Goal: Transaction & Acquisition: Obtain resource

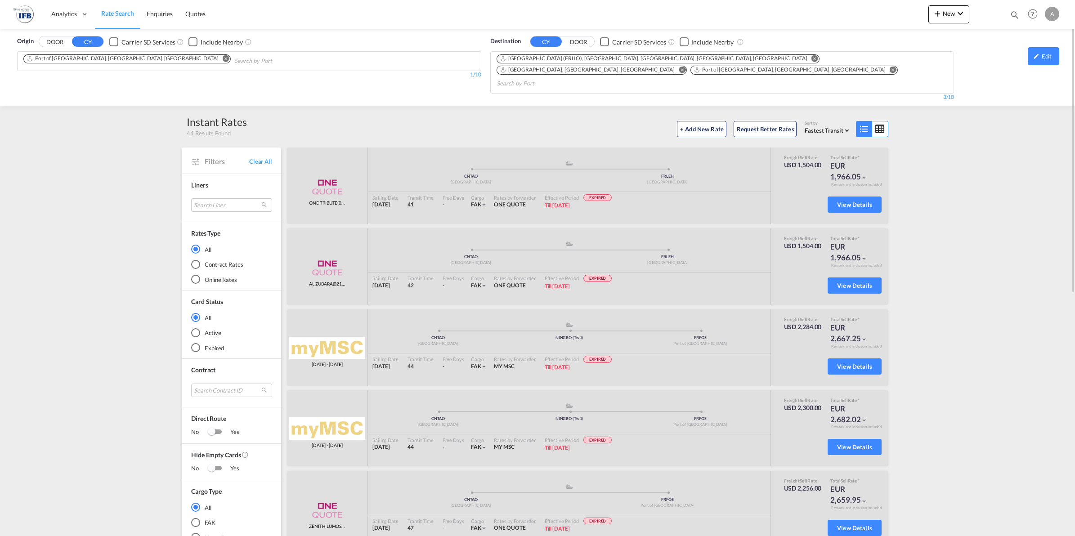
click at [223, 59] on md-icon "Remove" at bounding box center [226, 58] width 7 height 7
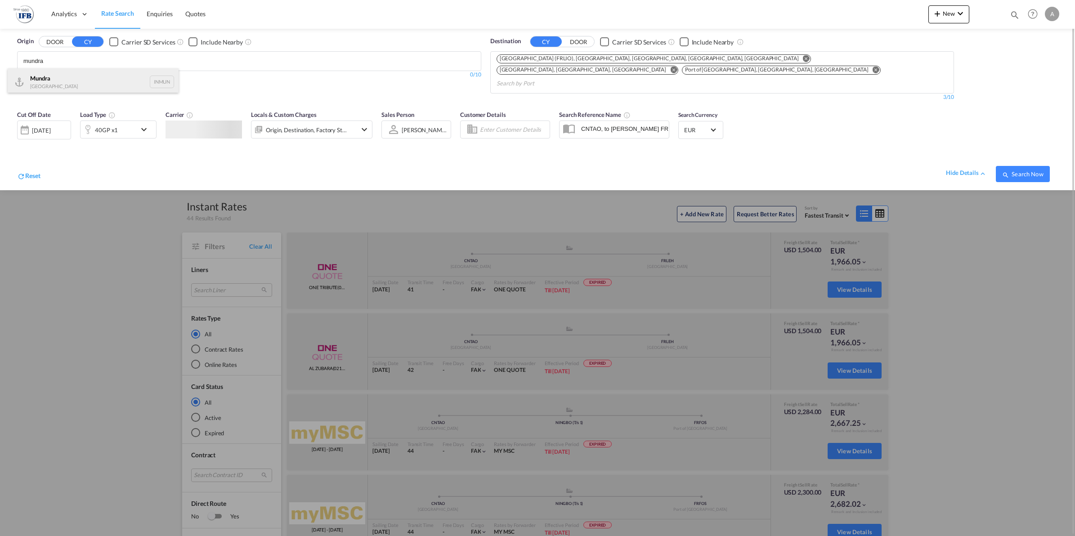
type input "mundra"
click at [60, 78] on div "Mundra India INMUN" at bounding box center [93, 81] width 171 height 27
click at [812, 58] on md-icon "Remove" at bounding box center [815, 58] width 7 height 7
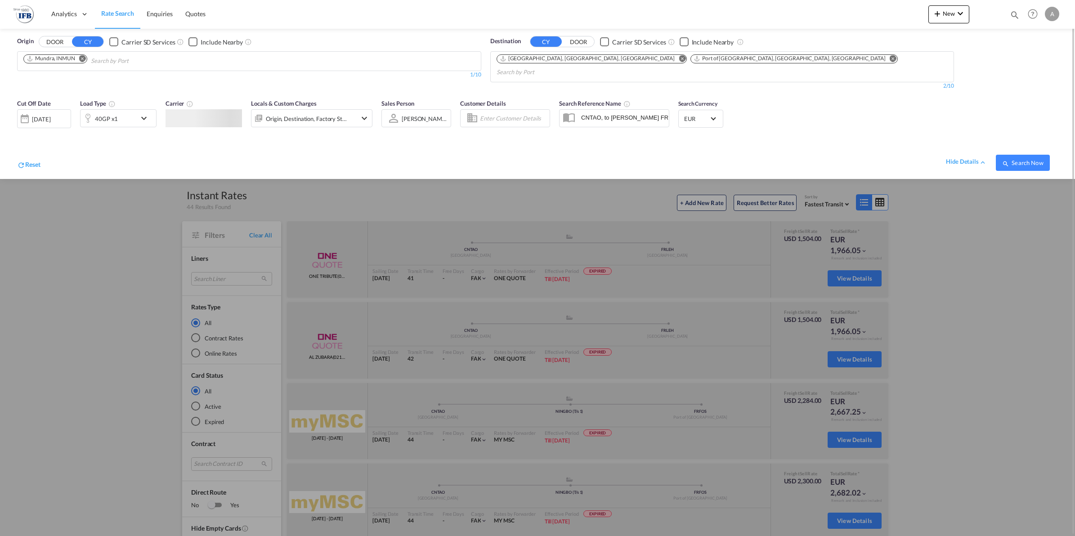
click at [679, 57] on md-icon "Remove" at bounding box center [682, 58] width 7 height 7
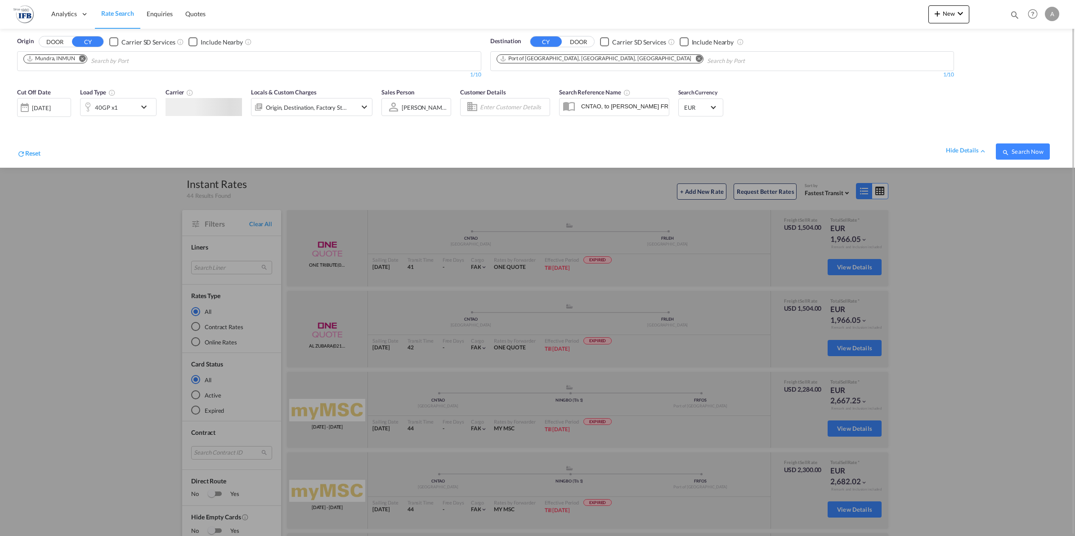
click at [696, 58] on md-icon "Remove" at bounding box center [699, 58] width 7 height 7
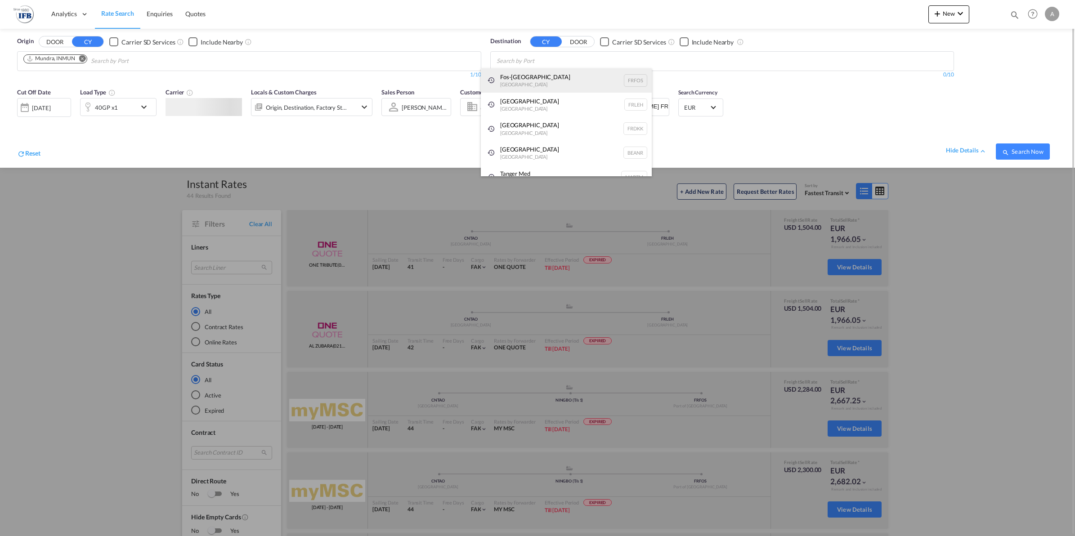
click at [576, 77] on div "Fos-sur-Mer France FRFOS" at bounding box center [566, 80] width 171 height 24
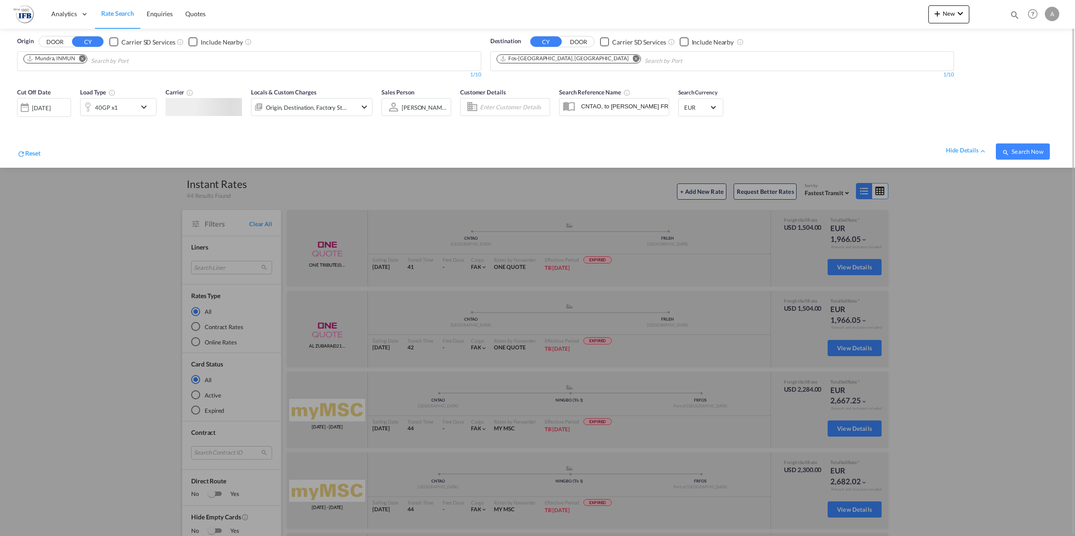
click at [131, 106] on div "40GP x1" at bounding box center [109, 107] width 56 height 18
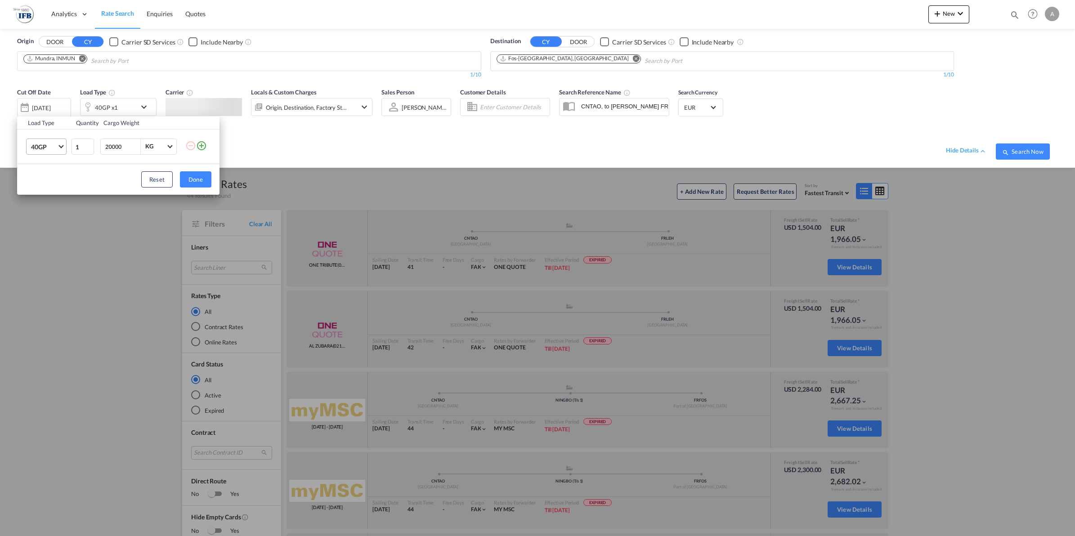
click at [65, 144] on md-select-value "40GP" at bounding box center [48, 146] width 36 height 15
click at [53, 125] on md-option "20GP" at bounding box center [54, 126] width 61 height 22
drag, startPoint x: 124, startPoint y: 145, endPoint x: 0, endPoint y: 145, distance: 123.7
click at [2, 145] on div "Load Type Quantity Cargo Weight 20GP 1 20000 KG KG Load type addition is restri…" at bounding box center [537, 268] width 1075 height 536
type input "29900"
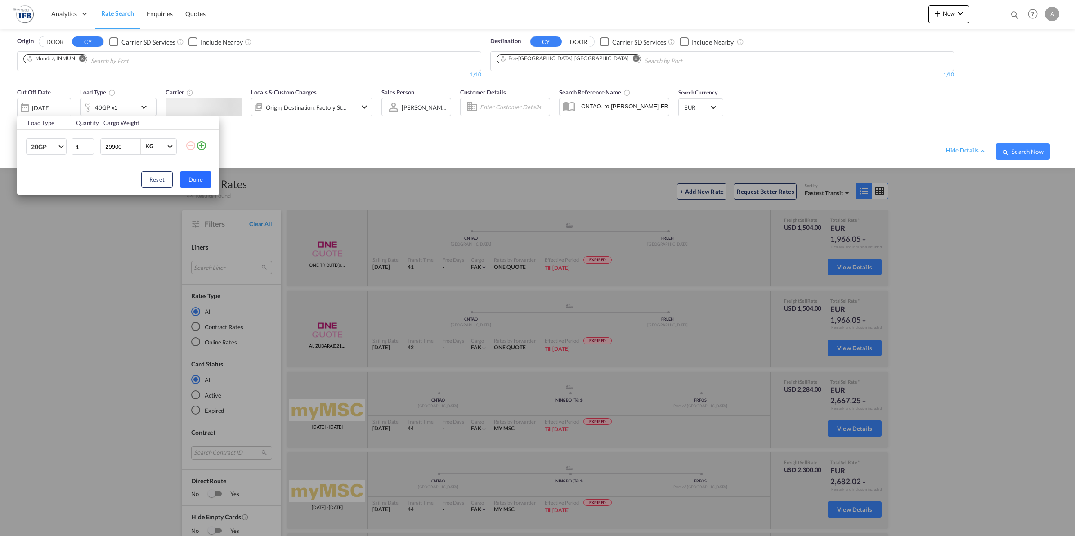
click at [198, 174] on button "Done" at bounding box center [195, 179] width 31 height 16
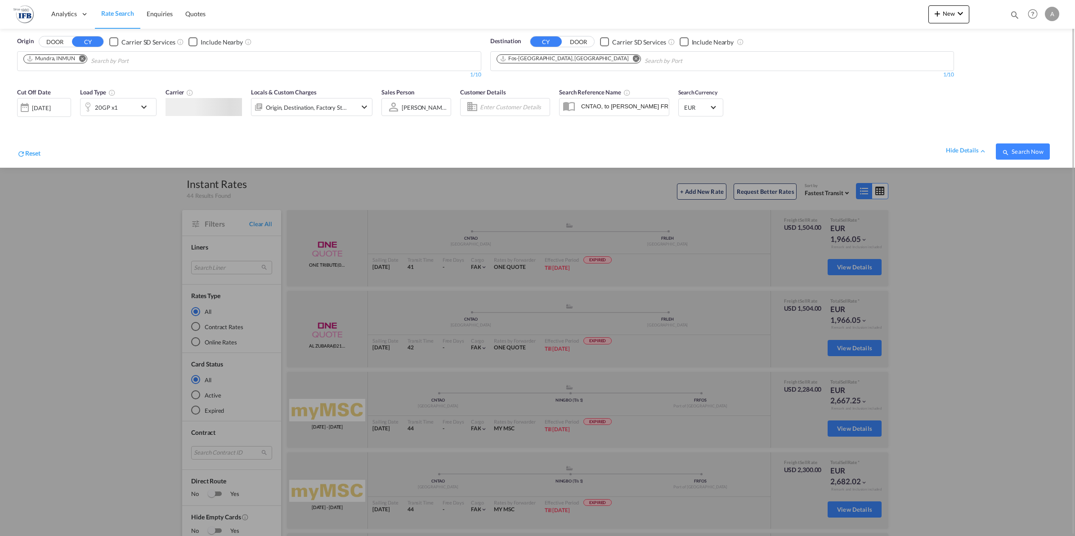
click at [48, 103] on div "25 Mar 2023" at bounding box center [44, 107] width 54 height 19
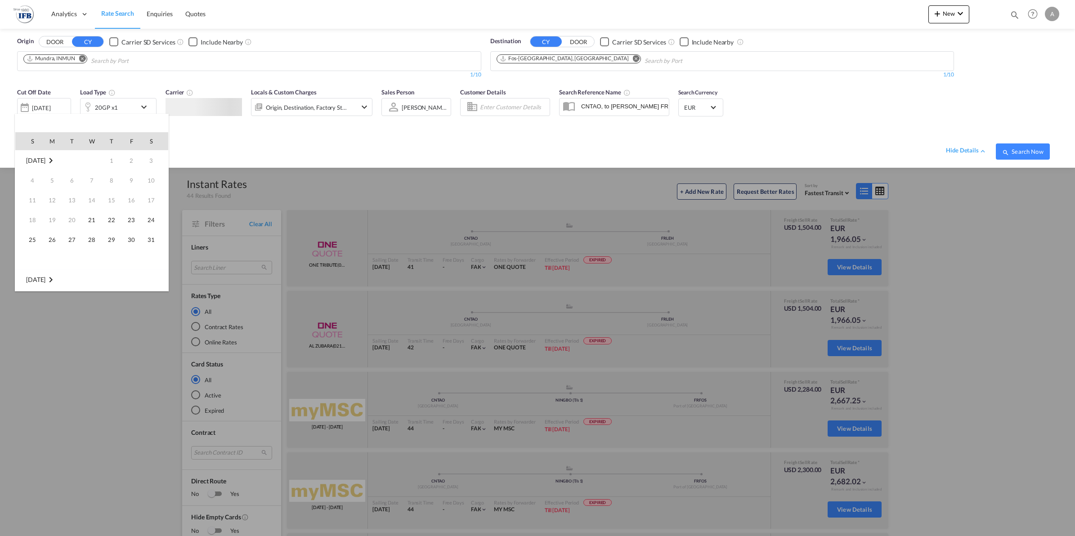
click at [63, 106] on div at bounding box center [537, 268] width 1075 height 536
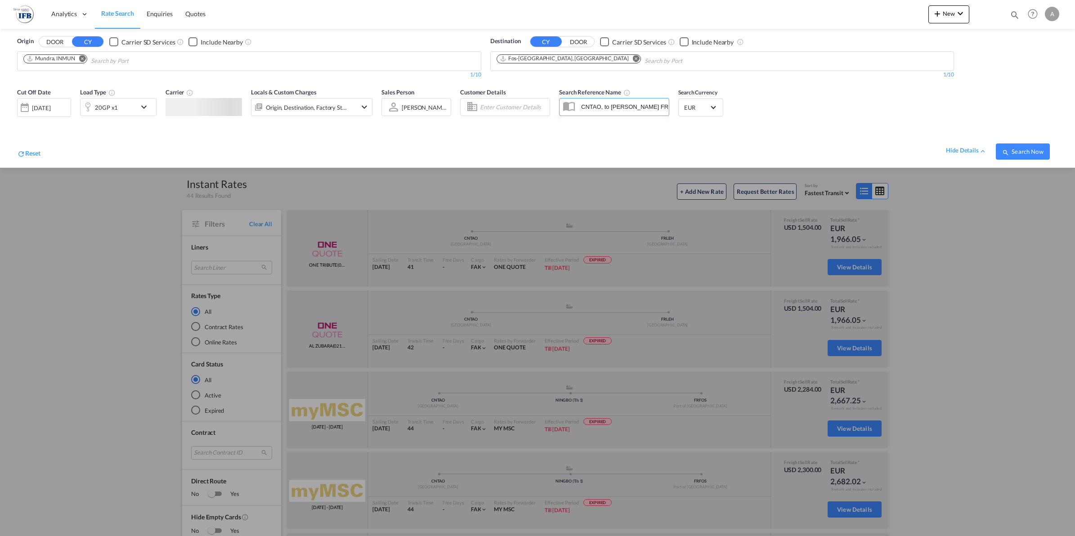
scroll to position [0, 33]
click at [50, 106] on div "25 Mar 2023" at bounding box center [41, 108] width 18 height 8
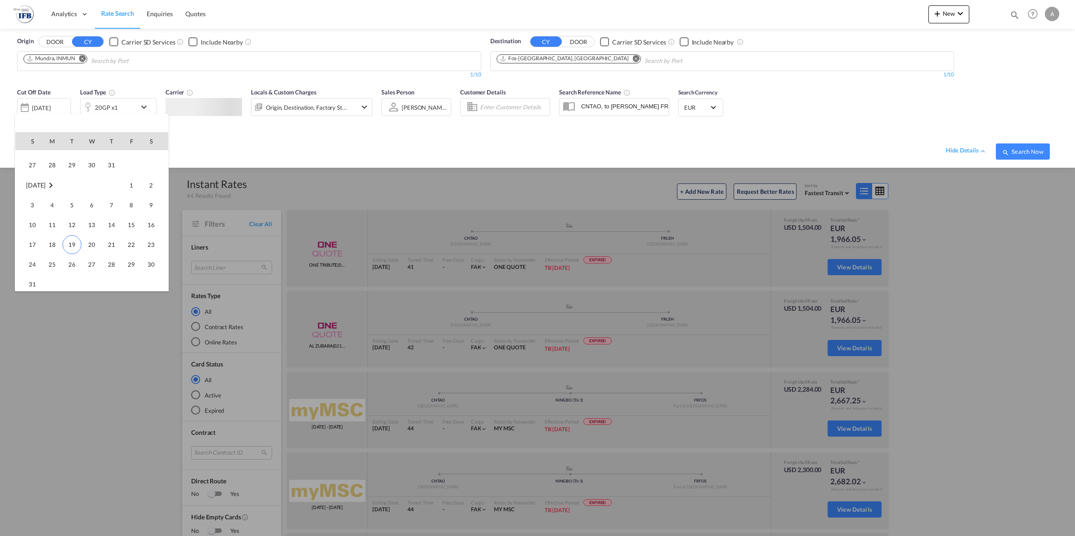
scroll to position [337, 0]
click at [104, 260] on span "28" at bounding box center [112, 260] width 18 height 18
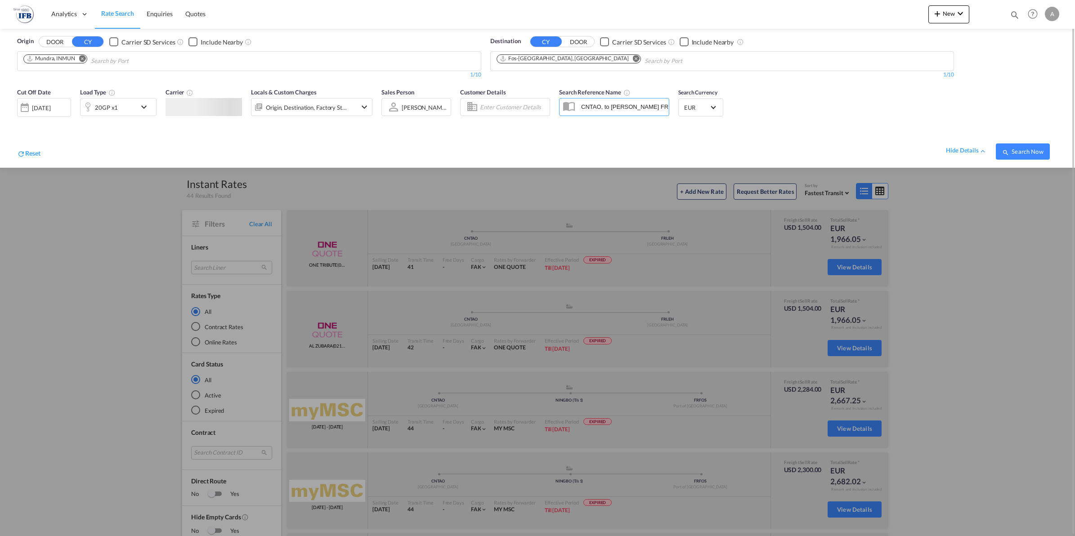
scroll to position [0, 33]
click at [1023, 149] on span "Search Now" at bounding box center [1023, 151] width 41 height 7
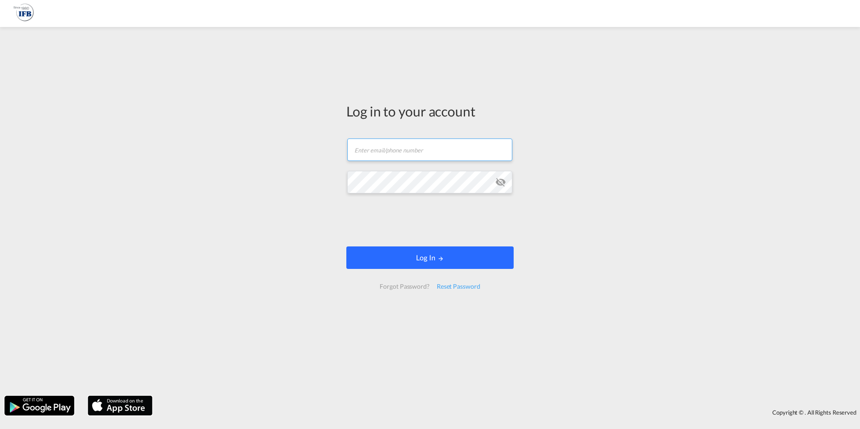
type input "[EMAIL_ADDRESS][DOMAIN_NAME]"
click at [391, 248] on button "Log In" at bounding box center [429, 258] width 167 height 22
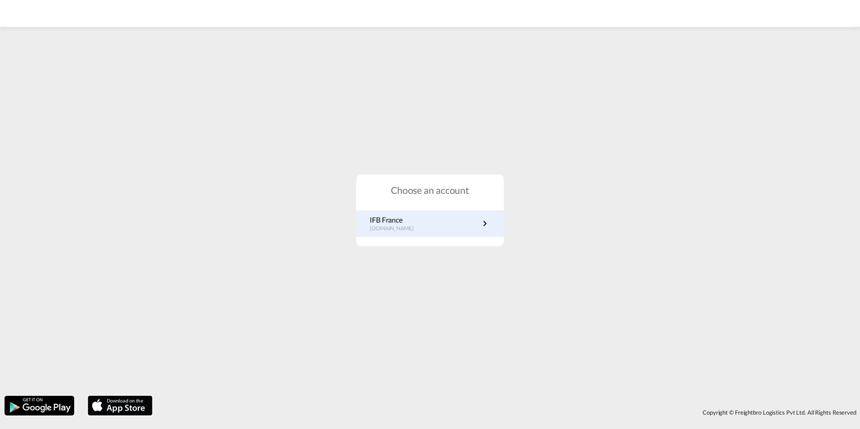
click at [396, 226] on p "[DOMAIN_NAME]" at bounding box center [396, 229] width 53 height 8
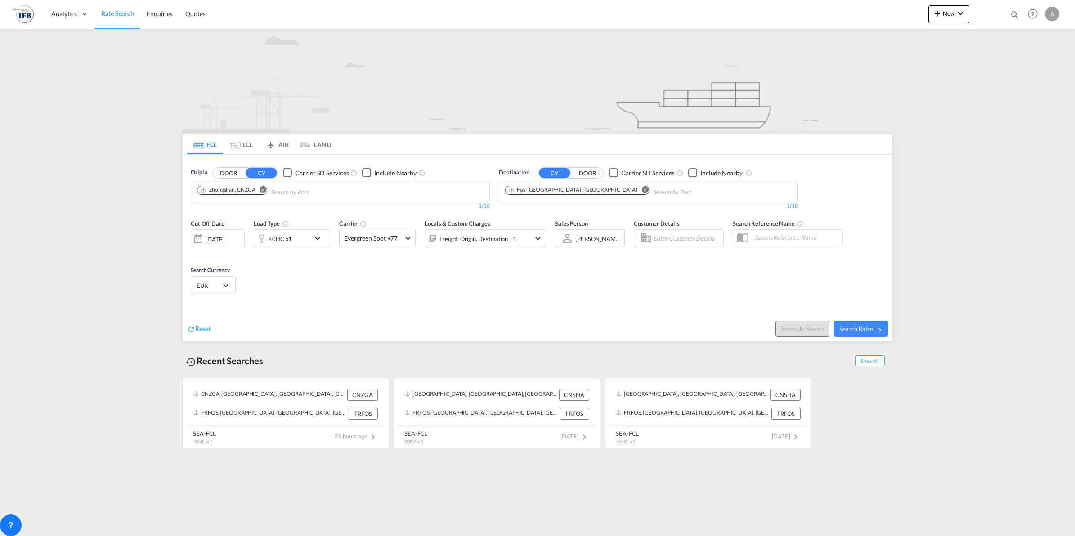
click at [263, 189] on md-icon "Remove" at bounding box center [263, 189] width 7 height 7
type input "mundra"
click at [256, 207] on div "Mundra India INMUN" at bounding box center [266, 213] width 171 height 27
click at [287, 243] on div "40HC x1" at bounding box center [280, 239] width 23 height 13
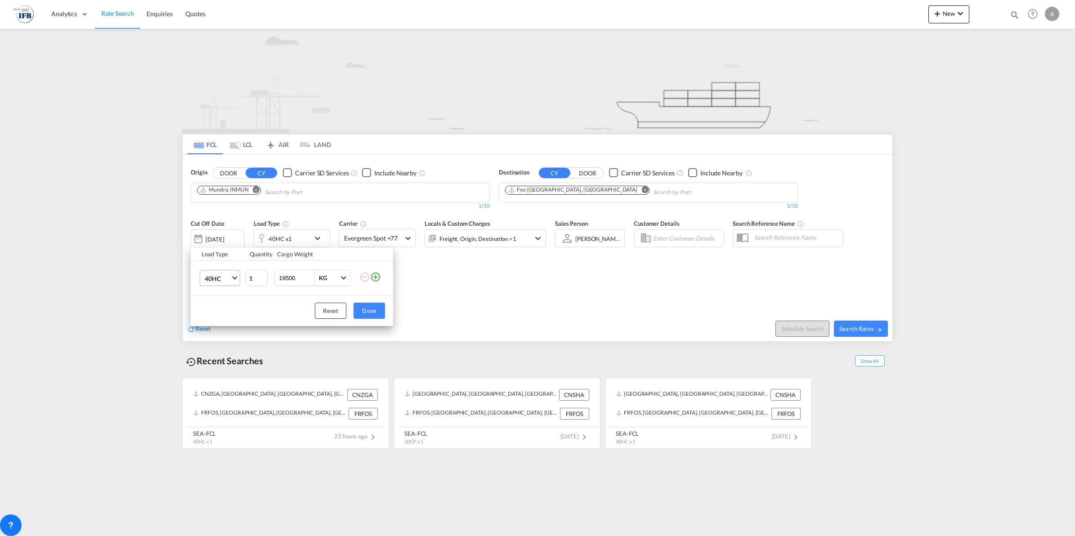
click at [235, 279] on md-select-value "40HC" at bounding box center [222, 277] width 36 height 15
click at [215, 234] on div "20GP" at bounding box center [213, 235] width 16 height 9
drag, startPoint x: 297, startPoint y: 277, endPoint x: 153, endPoint y: 264, distance: 144.5
click at [193, 269] on tr "20GP 1 19500 KG KG" at bounding box center [292, 278] width 202 height 35
type input "29900"
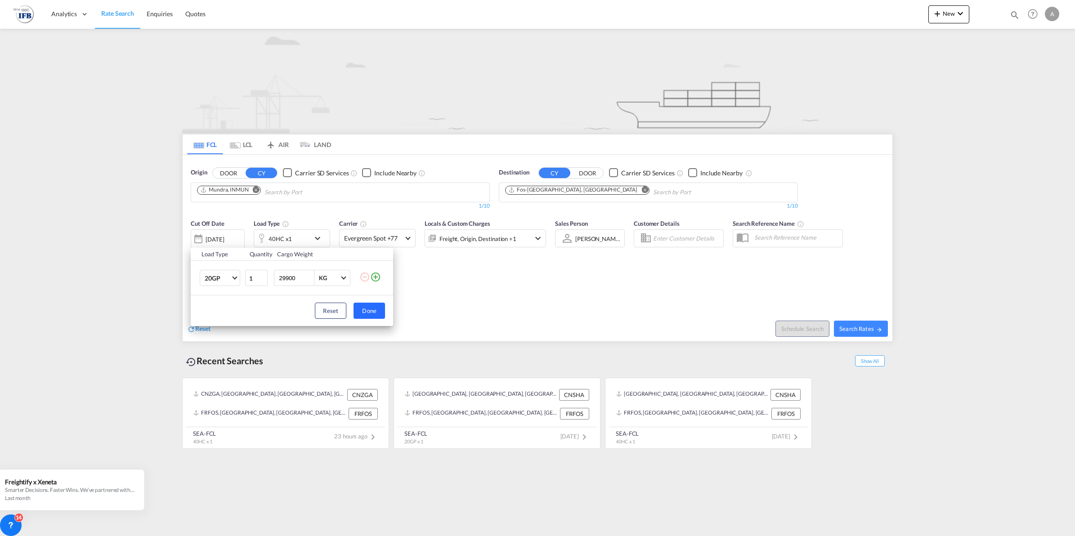
click at [375, 311] on button "Done" at bounding box center [369, 311] width 31 height 16
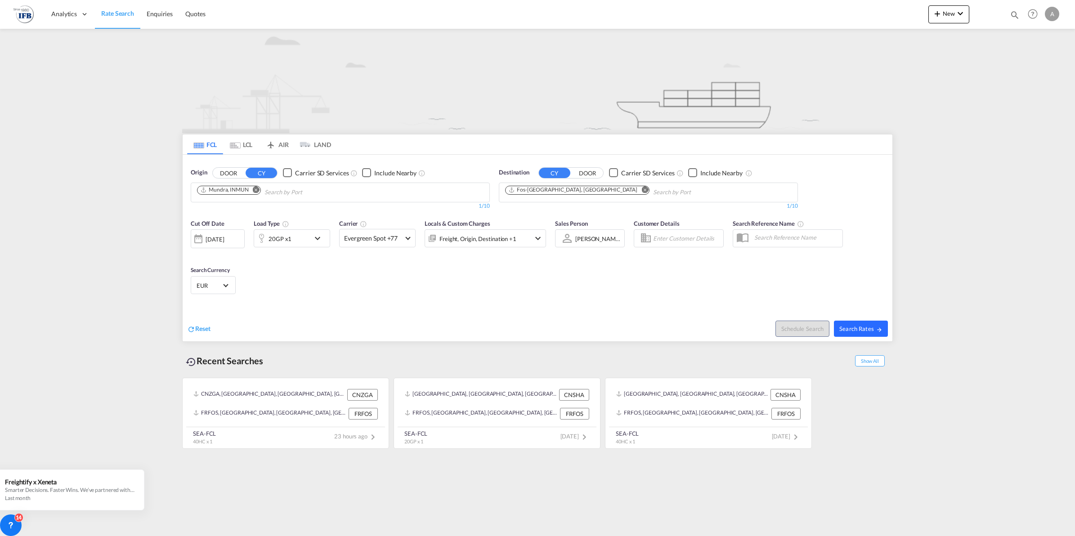
click at [844, 325] on button "Search Rates" at bounding box center [861, 329] width 54 height 16
type input "INMUN to FRFOS / 19 Aug 2025"
